Goal: Task Accomplishment & Management: Complete application form

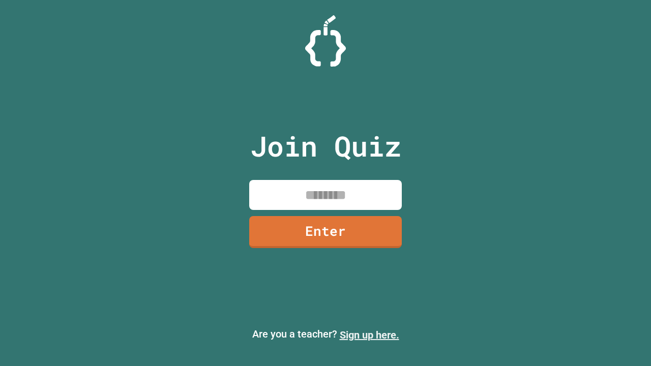
click at [365, 335] on link "Sign up here." at bounding box center [369, 335] width 59 height 12
